Goal: Task Accomplishment & Management: Complete application form

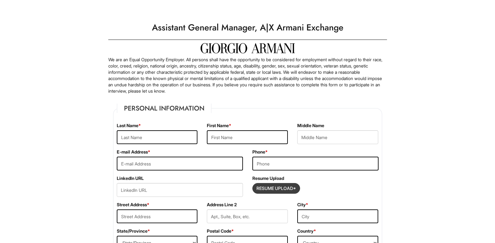
click at [266, 189] on input "Resume Upload*" at bounding box center [276, 188] width 47 height 10
type input "C:\fakepath\[PERSON_NAME] resume [DATE].docx"
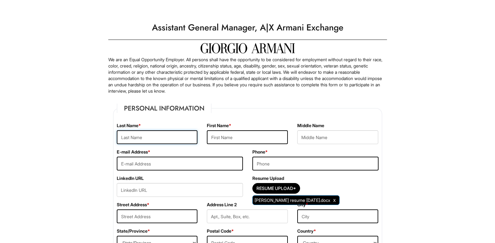
click at [134, 136] on input "text" at bounding box center [157, 137] width 81 height 14
type input "Tarlach"
type input "[PERSON_NAME]"
type input "[EMAIL_ADDRESS][DOMAIN_NAME]"
type input "8478265040"
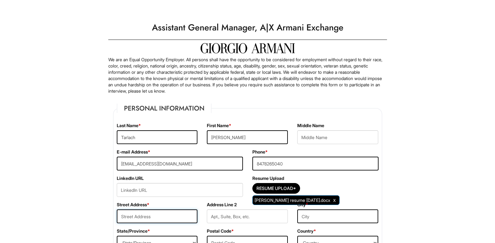
type input "[STREET_ADDRESS]"
type input "[GEOGRAPHIC_DATA], [GEOGRAPHIC_DATA], [GEOGRAPHIC_DATA]"
select select "IL"
type input "60014"
select select "[GEOGRAPHIC_DATA]"
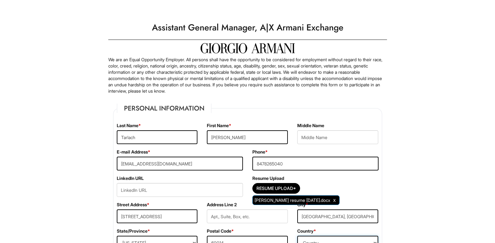
type input "[DATE]"
select select "Yes"
type input "[GEOGRAPHIC_DATA][US_STATE] at [GEOGRAPHIC_DATA]"
type input "Bachelors, Business Admin and Marketing"
type input "Arn"
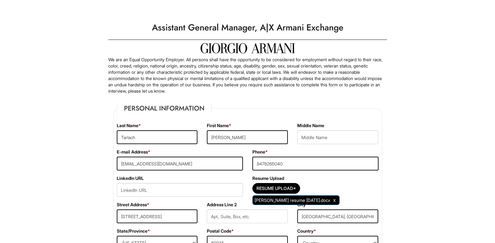
type input "[PERSON_NAME]"
type input "8475256544"
type input "[EMAIL_ADDRESS][DOMAIN_NAME]"
type input "Professional"
type input "Marietta"
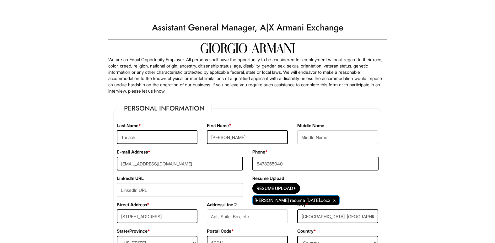
type input "[PERSON_NAME]"
type input "8478677816"
type input "[EMAIL_ADDRESS][DOMAIN_NAME]"
type input "Professional"
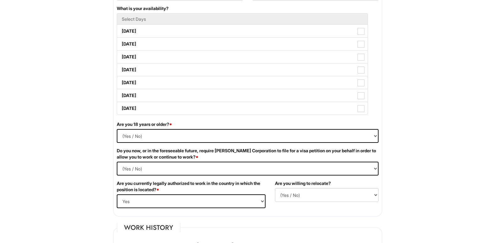
scroll to position [306, 0]
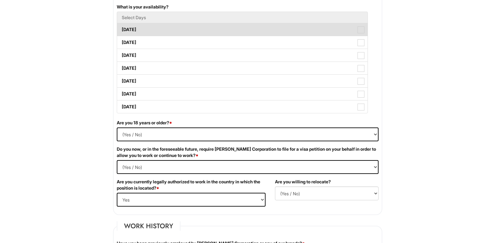
click at [362, 31] on span at bounding box center [361, 29] width 7 height 7
click at [121, 29] on Available_Monday "[DATE]" at bounding box center [119, 26] width 4 height 4
checkbox Available_Monday "true"
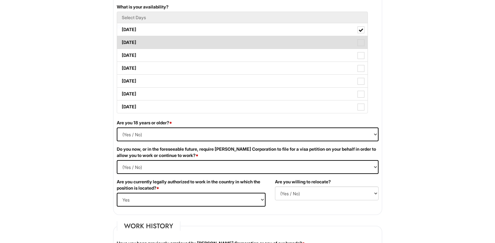
click at [361, 43] on span at bounding box center [361, 42] width 7 height 7
click at [121, 41] on Available_Tuesday "[DATE]" at bounding box center [119, 39] width 4 height 4
checkbox Available_Tuesday "true"
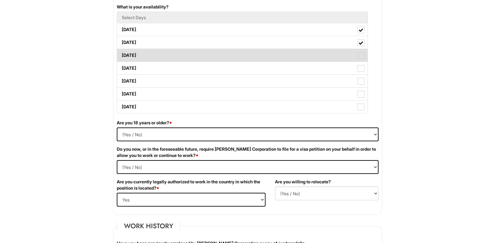
click at [361, 55] on span at bounding box center [361, 55] width 7 height 7
click at [121, 54] on Available_Wednesday "[DATE]" at bounding box center [119, 52] width 4 height 4
checkbox Available_Wednesday "true"
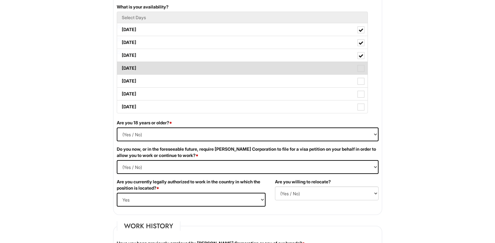
click at [361, 69] on span at bounding box center [361, 68] width 7 height 7
click at [121, 67] on Available_Thursday "[DATE]" at bounding box center [119, 65] width 4 height 4
checkbox Available_Thursday "true"
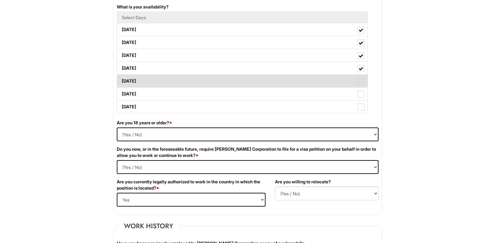
click at [361, 82] on span at bounding box center [361, 81] width 7 height 7
click at [121, 80] on Available_Friday "[DATE]" at bounding box center [119, 78] width 4 height 4
checkbox Available_Friday "true"
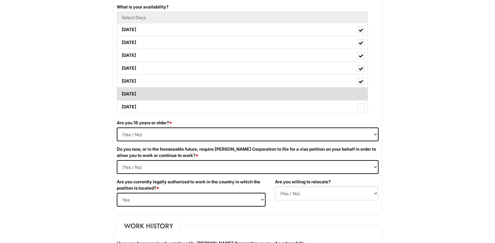
click at [361, 94] on span at bounding box center [361, 94] width 7 height 7
click at [121, 93] on Available_Saturday "[DATE]" at bounding box center [119, 91] width 4 height 4
checkbox Available_Saturday "true"
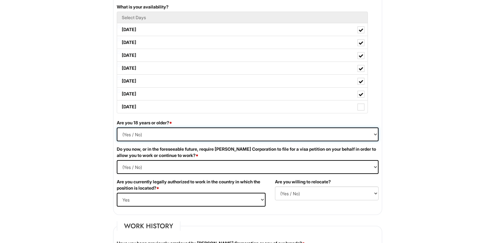
click at [205, 138] on select "(Yes / No) Yes No" at bounding box center [248, 134] width 262 height 14
select select "Yes"
click at [117, 127] on select "(Yes / No) Yes No" at bounding box center [248, 134] width 262 height 14
click at [198, 168] on Required "(Yes / No) Yes No" at bounding box center [248, 167] width 262 height 14
select Required "No"
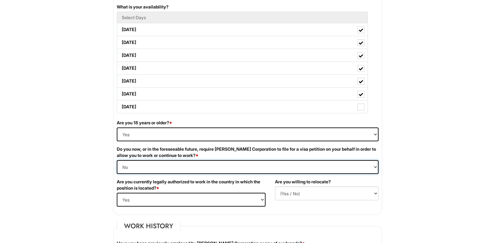
click at [117, 160] on Required "(Yes / No) Yes No" at bounding box center [248, 167] width 262 height 14
click at [340, 191] on select "(Yes / No) No Yes" at bounding box center [327, 193] width 104 height 14
select select "N"
click at [275, 186] on select "(Yes / No) No Yes" at bounding box center [327, 193] width 104 height 14
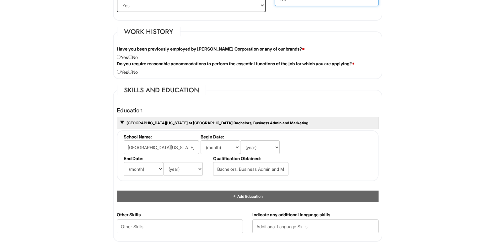
scroll to position [505, 0]
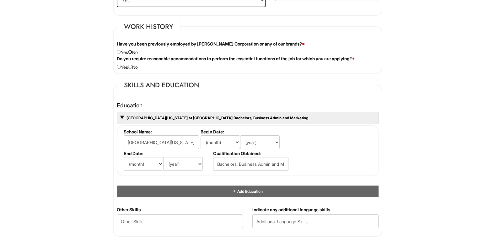
click at [132, 51] on input "radio" at bounding box center [130, 52] width 4 height 4
radio input "true"
click at [132, 67] on input "radio" at bounding box center [130, 67] width 4 height 4
radio input "true"
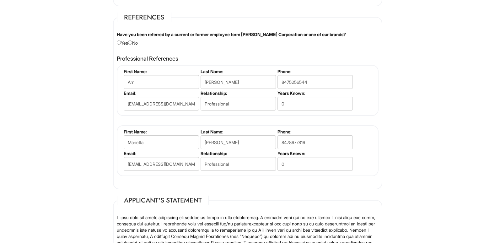
scroll to position [737, 0]
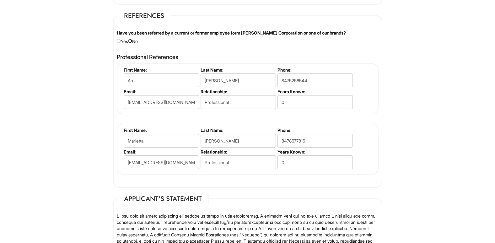
click at [132, 41] on input "radio" at bounding box center [130, 41] width 4 height 4
radio input "true"
drag, startPoint x: 285, startPoint y: 106, endPoint x: 280, endPoint y: 105, distance: 5.6
click at [280, 105] on input "0" at bounding box center [315, 102] width 75 height 14
type input "6"
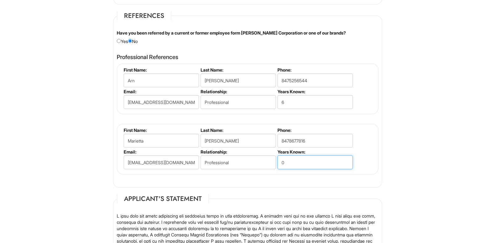
drag, startPoint x: 295, startPoint y: 161, endPoint x: 277, endPoint y: 159, distance: 18.9
click at [277, 159] on li "Years Known: 0" at bounding box center [314, 160] width 77 height 22
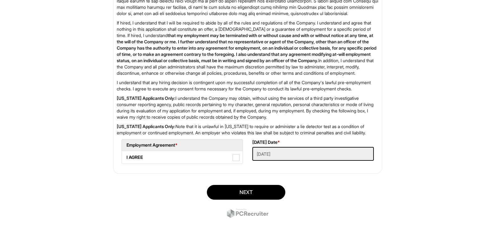
scroll to position [1009, 0]
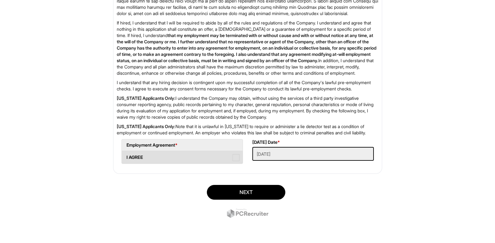
type input "9"
click at [235, 156] on span at bounding box center [236, 157] width 7 height 7
click at [126, 156] on AGREE "I AGREE" at bounding box center [124, 154] width 4 height 4
checkbox AGREE "true"
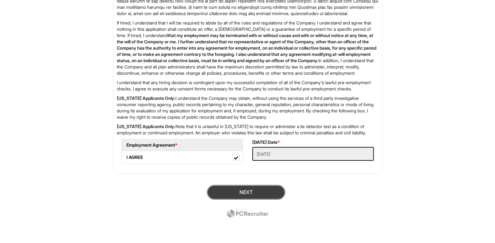
click at [244, 190] on button "Next" at bounding box center [246, 192] width 78 height 15
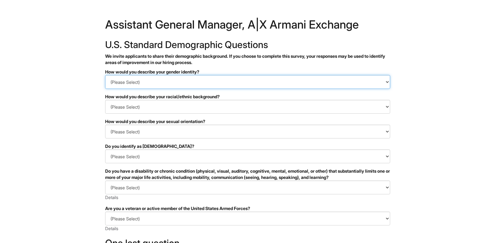
click at [154, 81] on select "(Please Select) Man Woman Non-binary I prefer to self-describe I don't wish to …" at bounding box center [247, 82] width 285 height 14
select select "Man"
click at [105, 75] on select "(Please Select) Man Woman Non-binary I prefer to self-describe I don't wish to …" at bounding box center [247, 82] width 285 height 14
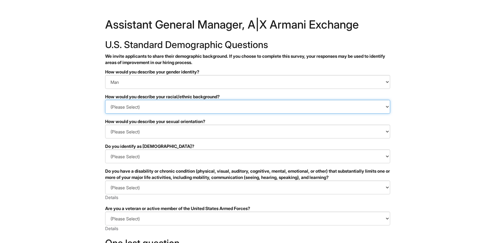
click at [151, 110] on select "(Please Select) Black or of African descent East Asian Hispanic, Latinx or of S…" at bounding box center [247, 107] width 285 height 14
select select "White or European"
click at [105, 100] on select "(Please Select) Black or of African descent East Asian Hispanic, Latinx or of S…" at bounding box center [247, 107] width 285 height 14
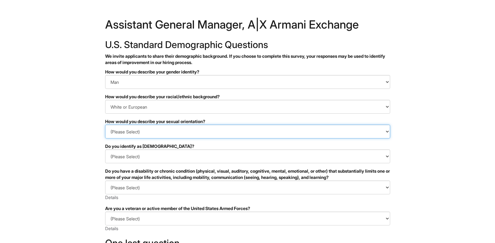
click at [156, 132] on select "(Please Select) Asexual Bisexual and/or pansexual Gay Heterosexual Lesbian Quee…" at bounding box center [247, 132] width 285 height 14
select select "Heterosexual"
click at [105, 125] on select "(Please Select) Asexual Bisexual and/or pansexual Gay Heterosexual Lesbian Quee…" at bounding box center [247, 132] width 285 height 14
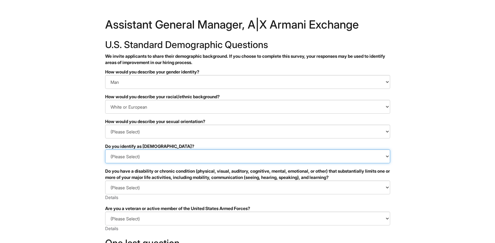
click at [158, 155] on select "(Please Select) Yes No I prefer to self-describe I don't wish to answer" at bounding box center [247, 156] width 285 height 14
select select "No"
click at [105, 149] on select "(Please Select) Yes No I prefer to self-describe I don't wish to answer" at bounding box center [247, 156] width 285 height 14
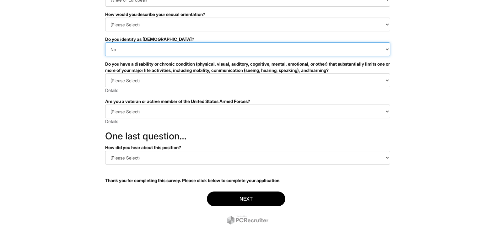
scroll to position [111, 0]
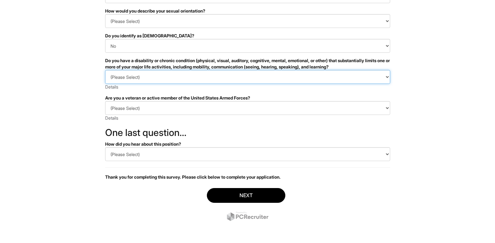
click at [158, 76] on select "(Please Select) YES, I HAVE A DISABILITY (or previously had a disability) NO, I…" at bounding box center [247, 77] width 285 height 14
select select "NO, I DON'T HAVE A DISABILITY"
click at [105, 70] on select "(Please Select) YES, I HAVE A DISABILITY (or previously had a disability) NO, I…" at bounding box center [247, 77] width 285 height 14
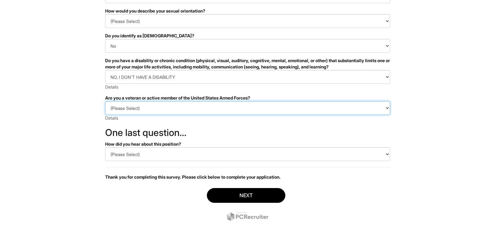
click at [162, 105] on select "(Please Select) I IDENTIFY AS ONE OR MORE OF THE CLASSIFICATIONS OF PROTECTED V…" at bounding box center [247, 108] width 285 height 14
select select "I AM NOT A PROTECTED VETERAN"
click at [105, 101] on select "(Please Select) I IDENTIFY AS ONE OR MORE OF THE CLASSIFICATIONS OF PROTECTED V…" at bounding box center [247, 108] width 285 height 14
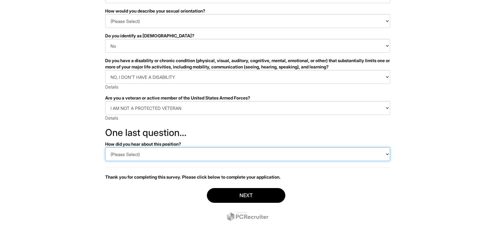
click at [158, 157] on select "(Please Select) CareerBuilder Indeed LinkedIn Monster Referral Other" at bounding box center [247, 154] width 285 height 14
select select "LinkedIn"
click at [105, 147] on select "(Please Select) CareerBuilder Indeed LinkedIn Monster Referral Other" at bounding box center [247, 154] width 285 height 14
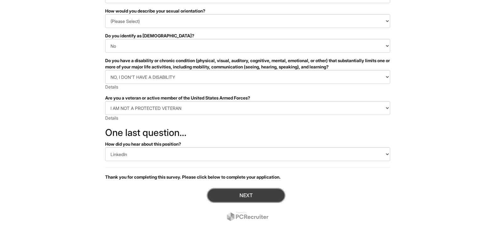
click at [217, 196] on button "Next" at bounding box center [246, 195] width 78 height 15
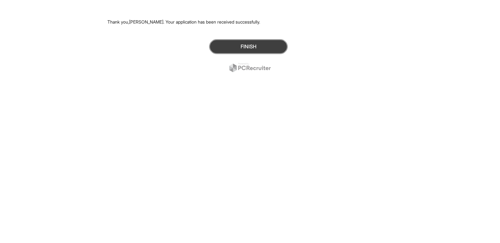
click at [244, 44] on button "Finish" at bounding box center [248, 46] width 78 height 15
